Goal: Navigation & Orientation: Find specific page/section

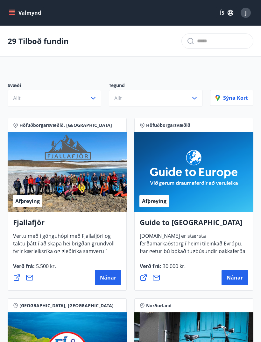
click at [17, 12] on button "Valmynd" at bounding box center [26, 12] width 36 height 11
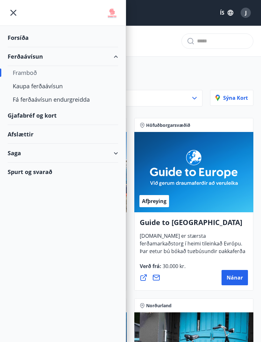
click at [69, 99] on div "Fá ferðaávísun endurgreidda" at bounding box center [63, 99] width 100 height 13
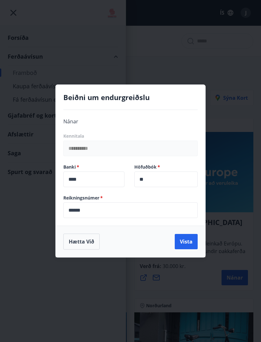
click at [191, 245] on button "Vista" at bounding box center [186, 241] width 23 height 15
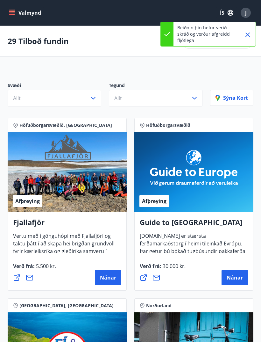
click at [14, 16] on button "Valmynd" at bounding box center [26, 12] width 36 height 11
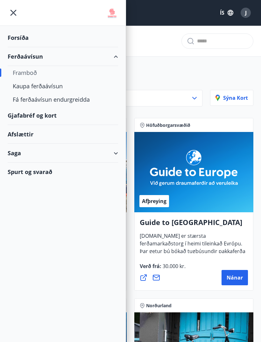
click at [88, 75] on div "Framboð" at bounding box center [63, 72] width 100 height 13
click at [51, 88] on div "Kaupa ferðaávísun" at bounding box center [63, 85] width 100 height 13
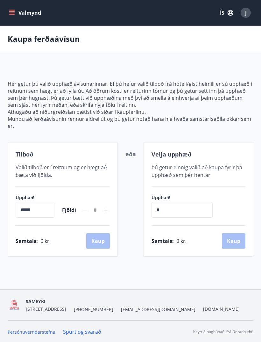
click at [18, 14] on button "Valmynd" at bounding box center [26, 12] width 36 height 11
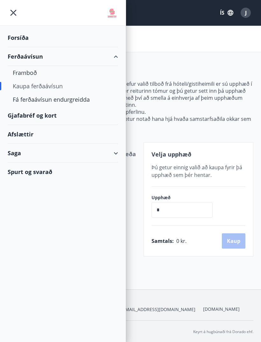
click at [21, 149] on div "Saga" at bounding box center [63, 153] width 111 height 19
click at [39, 169] on div "Ferðaávísun" at bounding box center [63, 169] width 100 height 13
